Goal: Information Seeking & Learning: Learn about a topic

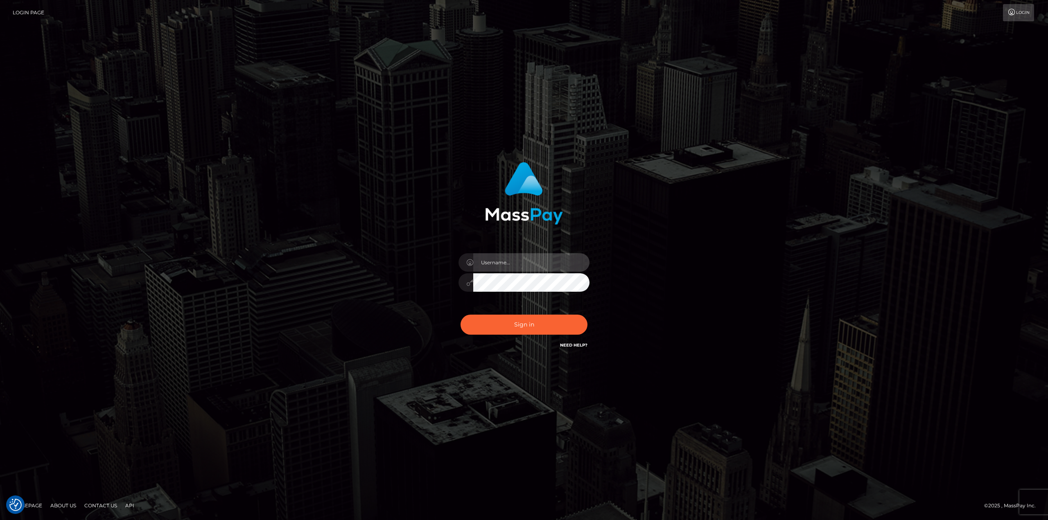
click at [496, 263] on input "text" at bounding box center [531, 262] width 116 height 18
type input "Ahmed"
click at [461, 315] on button "Sign in" at bounding box center [524, 325] width 127 height 20
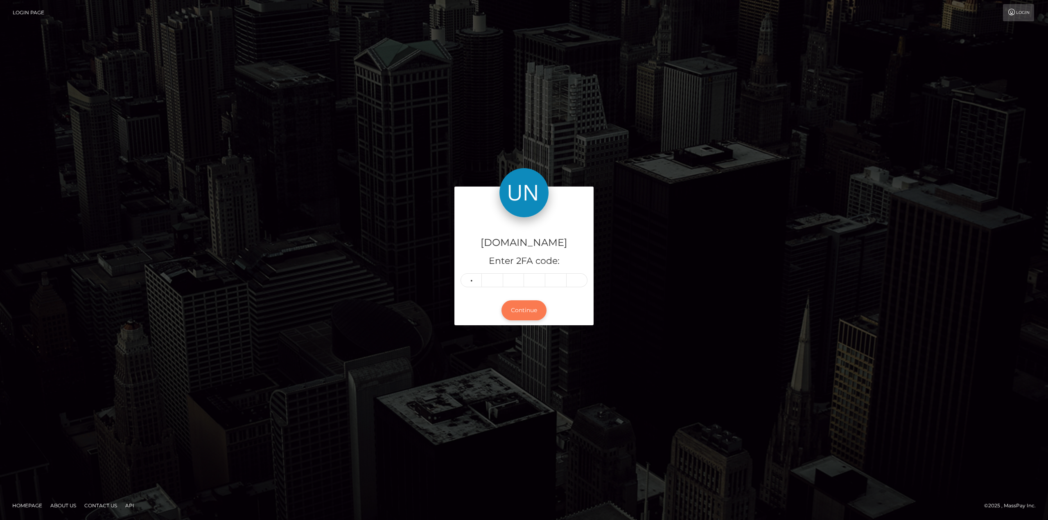
type input "3"
type input "4"
type input "0"
type input "6"
type input "1"
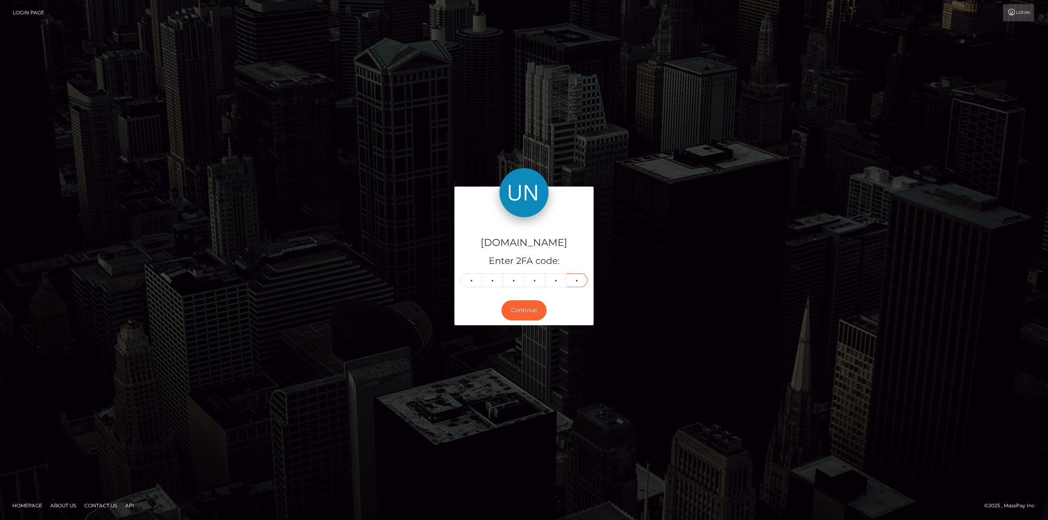
type input "5"
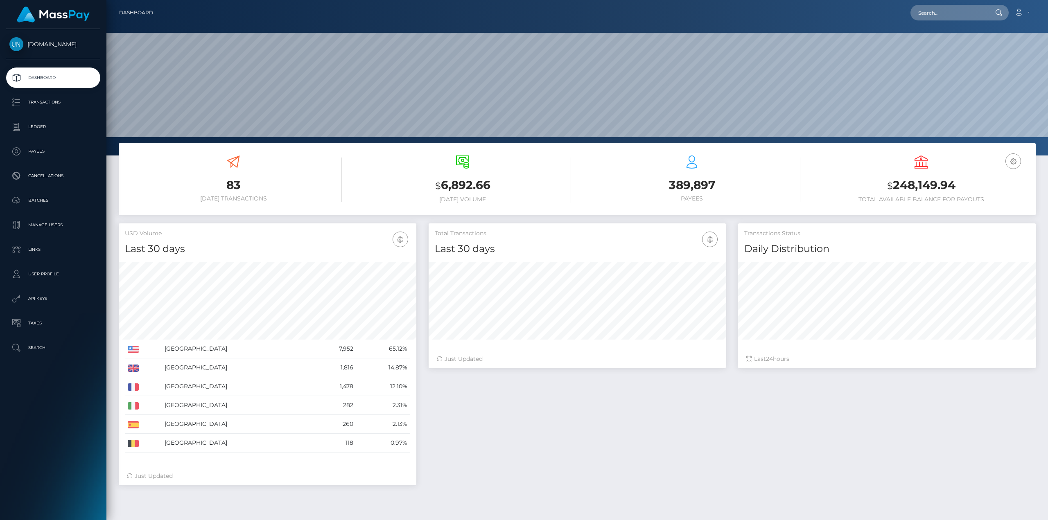
scroll to position [145, 297]
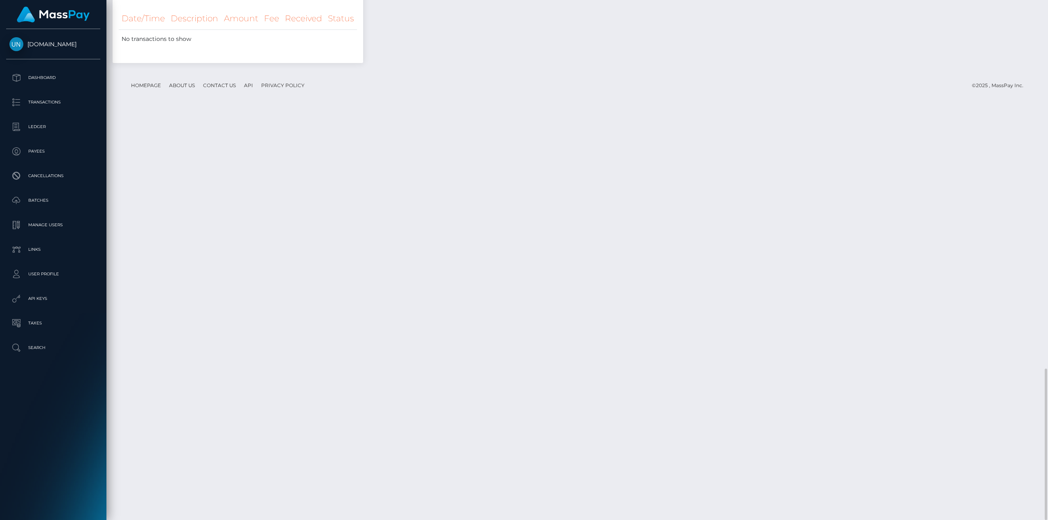
scroll to position [897, 0]
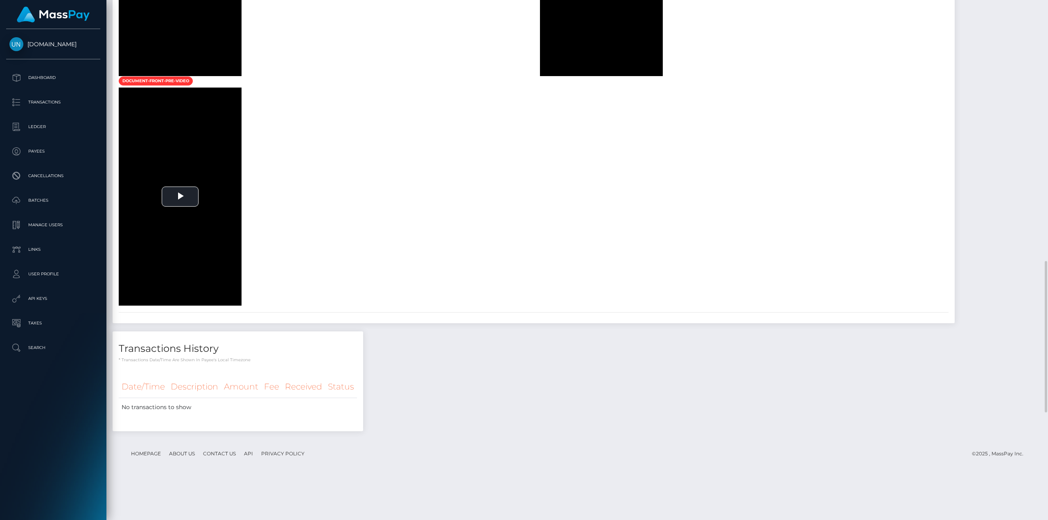
drag, startPoint x: 625, startPoint y: 247, endPoint x: 578, endPoint y: 248, distance: 46.7
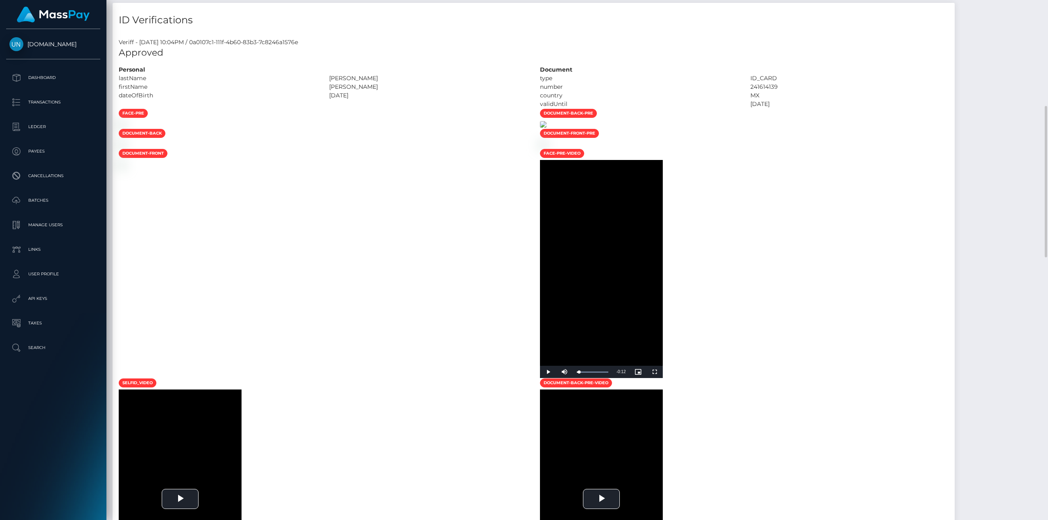
scroll to position [79, 0]
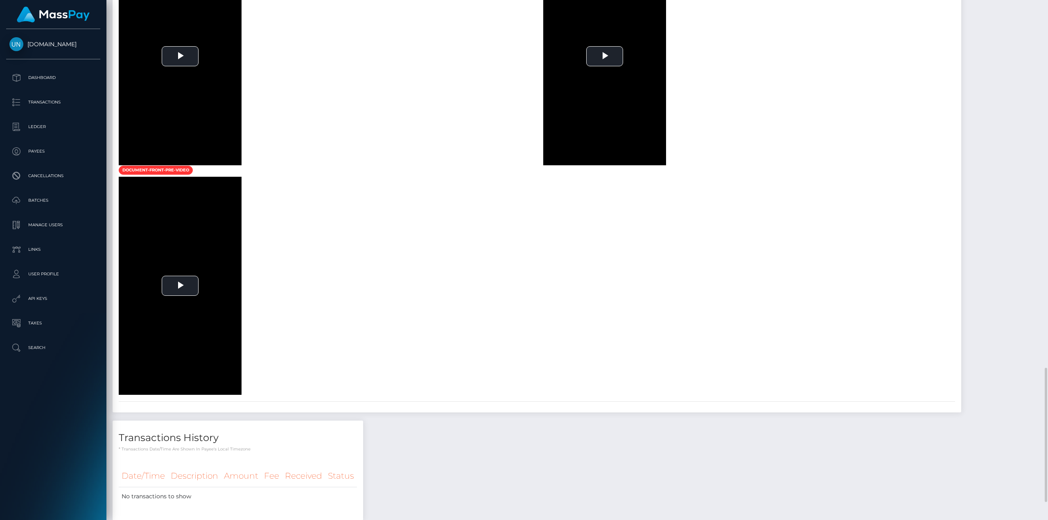
scroll to position [992, 0]
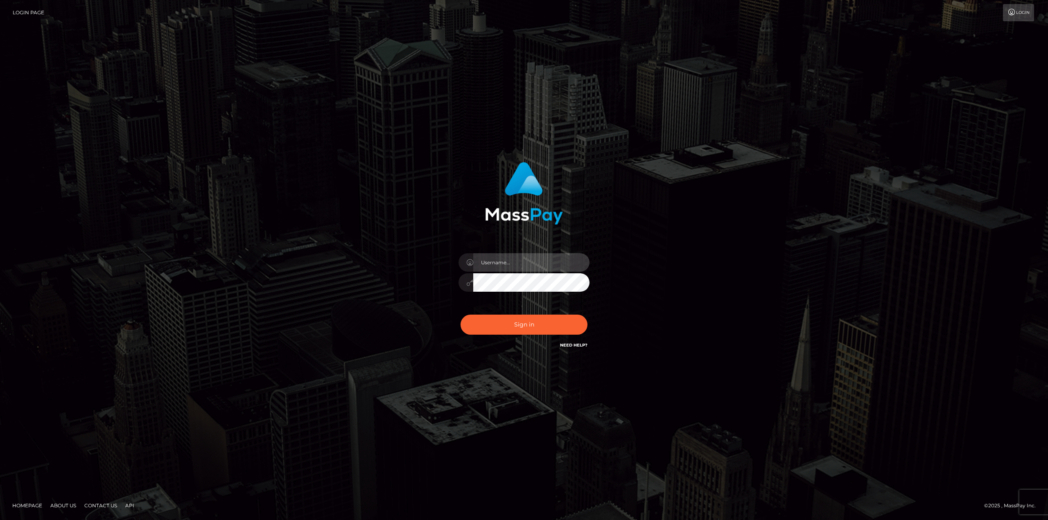
click at [522, 265] on input "text" at bounding box center [531, 262] width 116 height 18
type input "Ahmed"
click at [519, 326] on button "Sign in" at bounding box center [524, 325] width 127 height 20
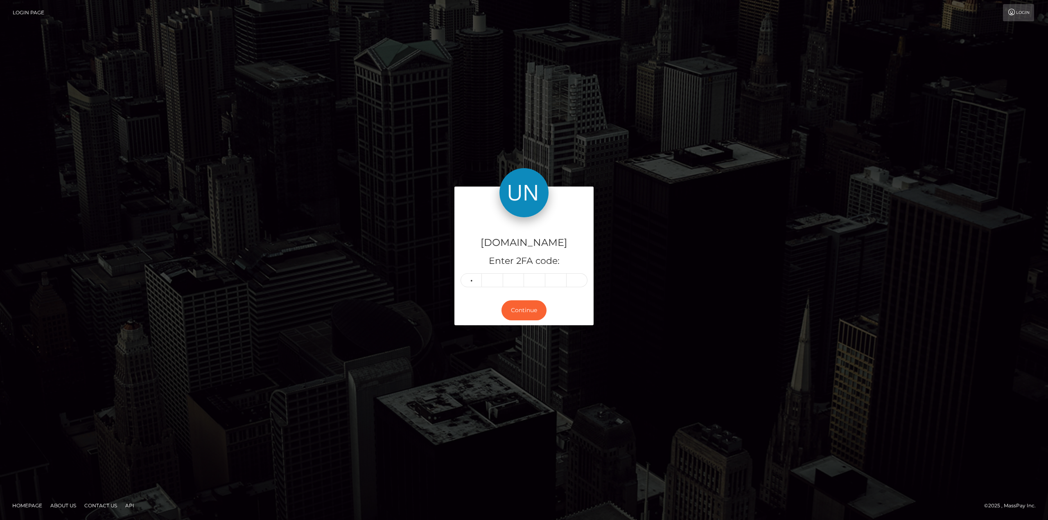
type input "1"
type input "2"
type input "9"
type input "7"
type input "6"
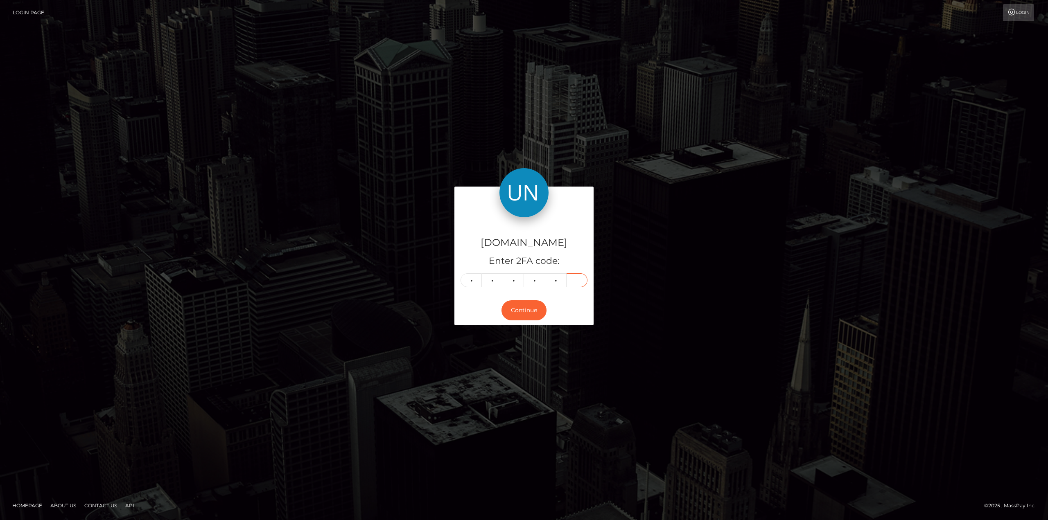
type input "7"
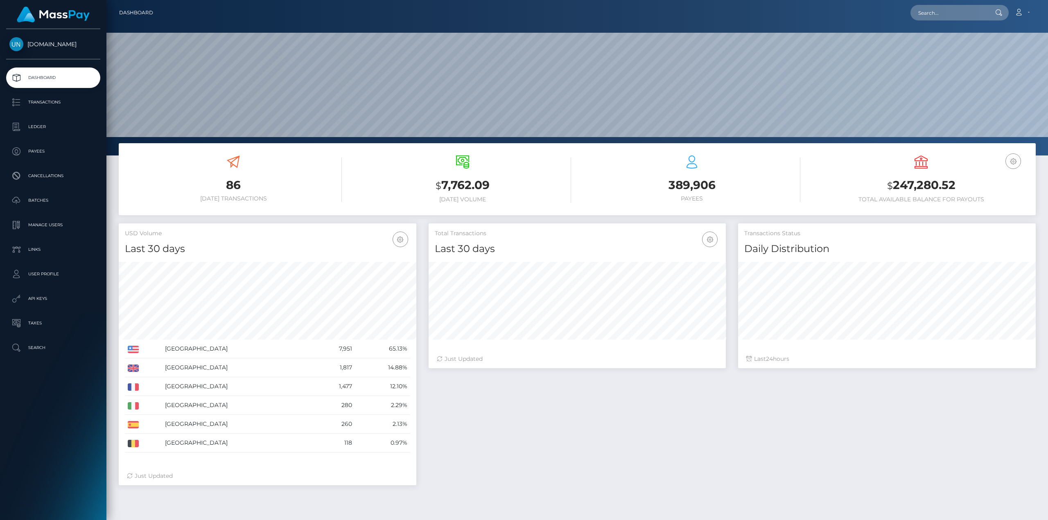
scroll to position [145, 297]
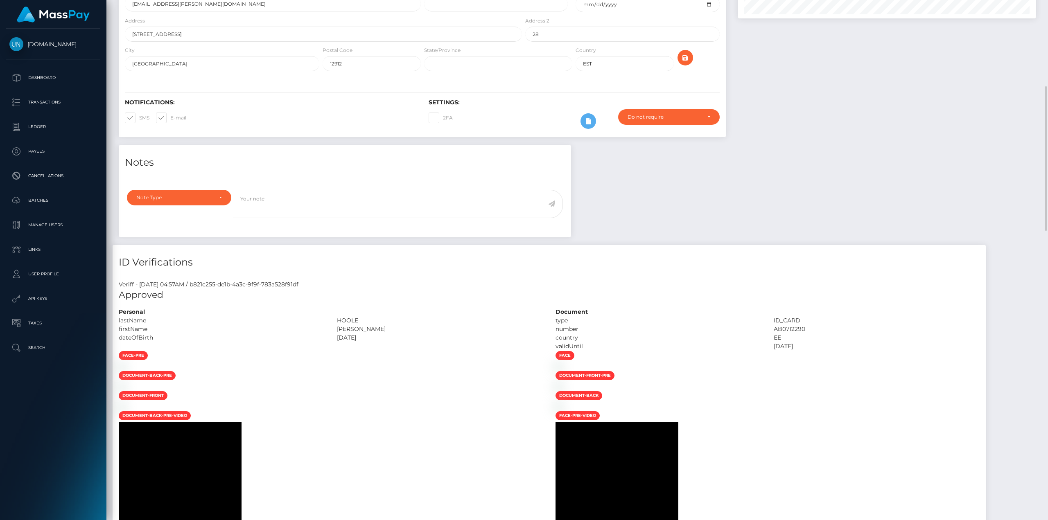
scroll to position [246, 0]
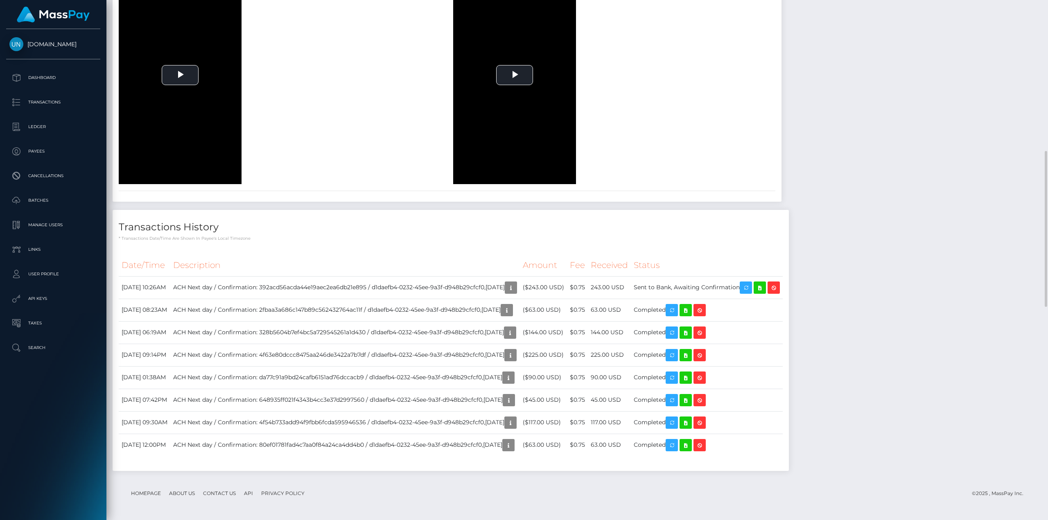
scroll to position [860, 0]
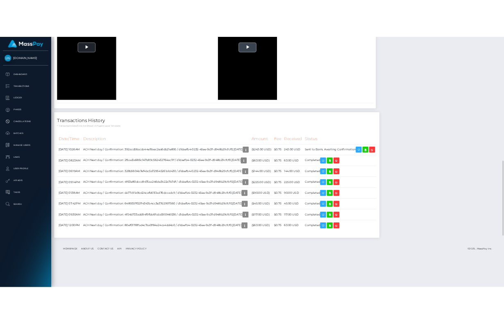
scroll to position [942, 0]
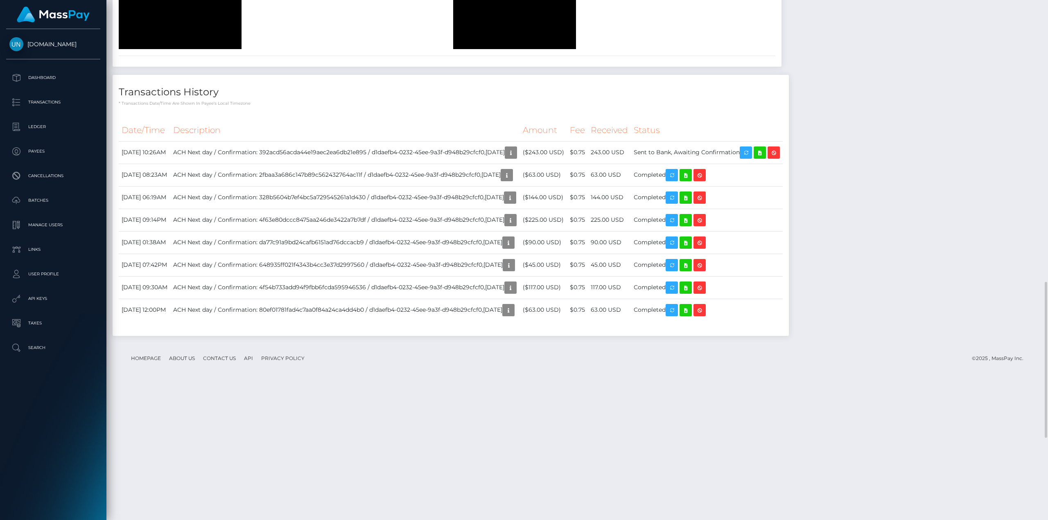
click at [504, 43] on div "Volume Level" at bounding box center [496, 42] width 17 height 1
click at [491, 43] on div "Volume Level" at bounding box center [489, 42] width 3 height 1
click at [504, 43] on div "37%" at bounding box center [496, 42] width 17 height 1
click at [506, 49] on div "68%" at bounding box center [496, 43] width 20 height 12
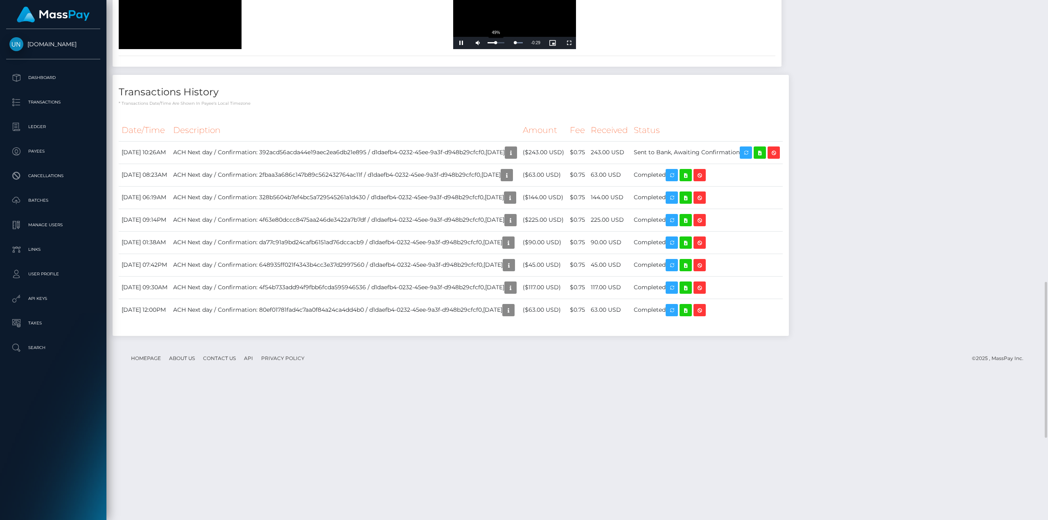
click at [504, 43] on div "49%" at bounding box center [496, 42] width 17 height 1
click at [506, 49] on div "68%" at bounding box center [496, 43] width 20 height 12
click at [506, 49] on div "80%" at bounding box center [496, 43] width 20 height 12
click at [167, 49] on div "Loaded : 100.00% 0:04 0:04" at bounding box center [171, 43] width 40 height 12
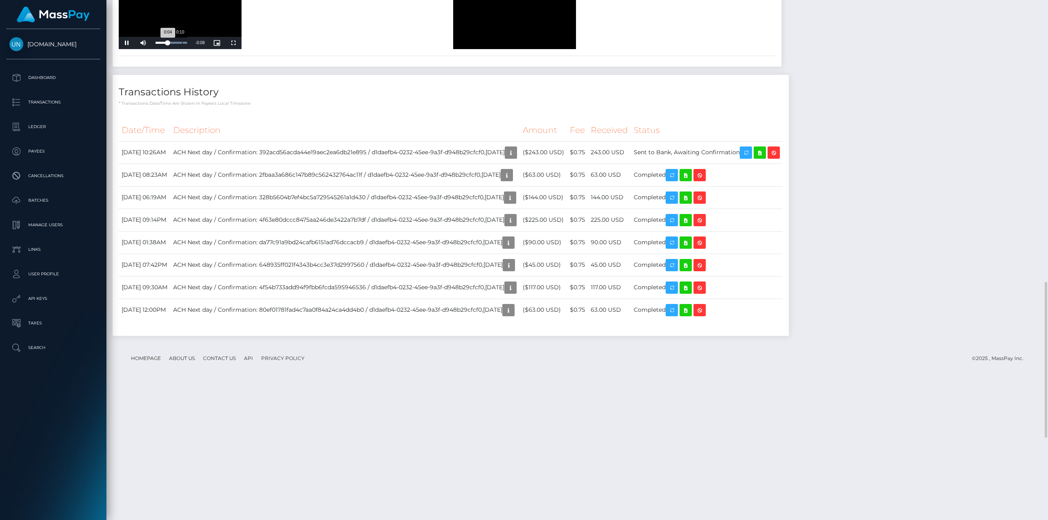
click at [182, 49] on div "Loaded : 100.00% 0:10 0:04" at bounding box center [171, 43] width 40 height 12
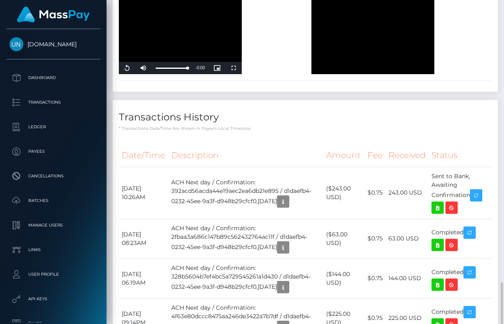
scroll to position [409295, 409278]
click at [24, 74] on p "Dashboard" at bounding box center [53, 78] width 88 height 12
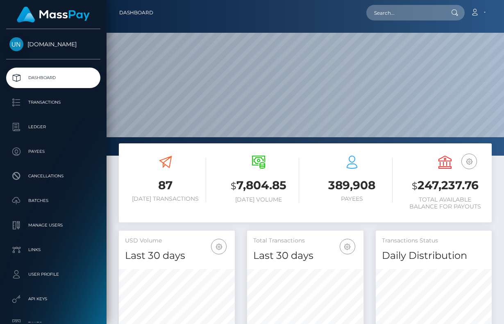
scroll to position [145, 116]
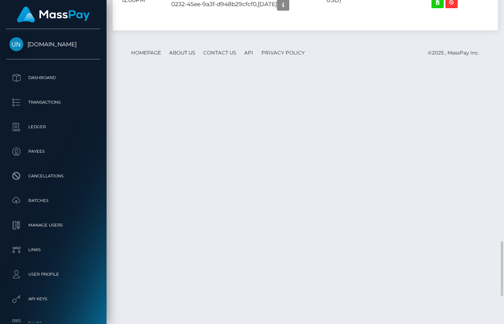
scroll to position [1464, 0]
